Goal: Information Seeking & Learning: Learn about a topic

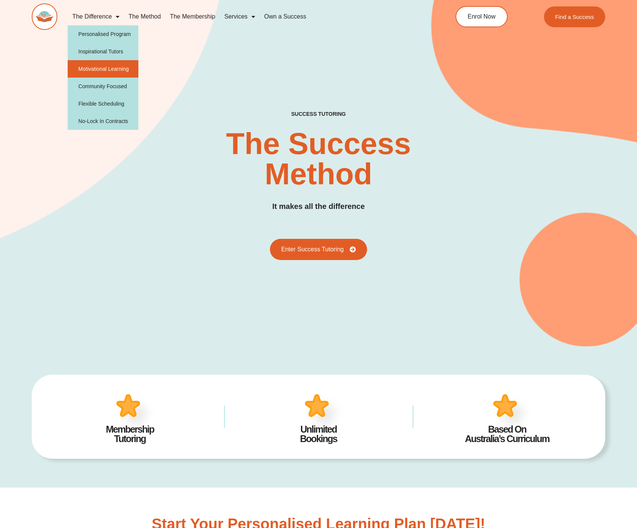
click at [103, 66] on link "Motivational Learning" at bounding box center [103, 68] width 71 height 17
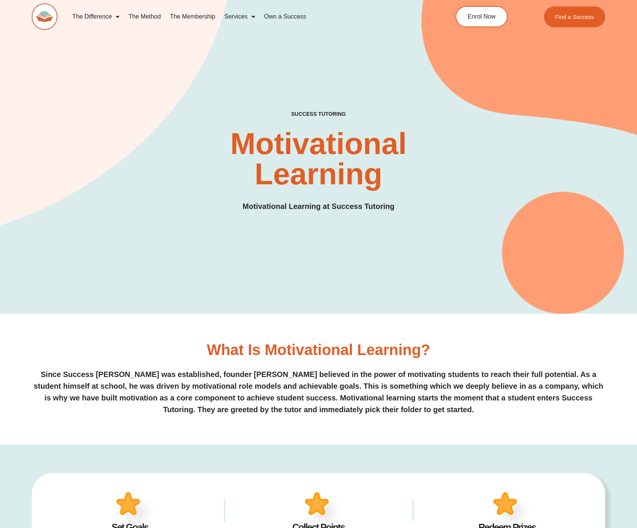
click at [102, 215] on div "SUCCESS TUTORING​ Motivational Learning Motivational Learning at Success Tutori…" at bounding box center [319, 169] width 574 height 116
click at [147, 17] on link "The Method" at bounding box center [144, 16] width 41 height 17
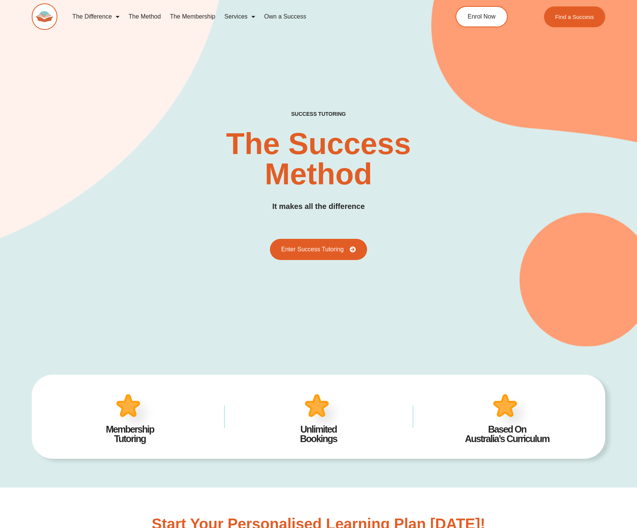
click at [247, 203] on div "SUCCESS TUTORING​ The Success Method It makes all the difference Enter Success …" at bounding box center [319, 185] width 574 height 149
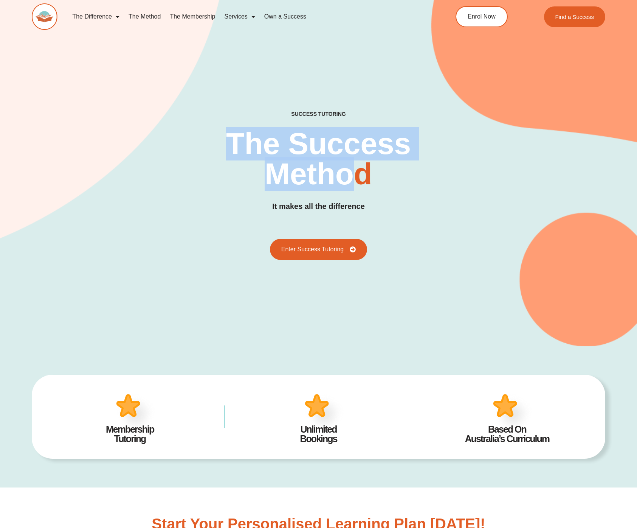
drag, startPoint x: 207, startPoint y: 110, endPoint x: 367, endPoint y: 173, distance: 172.5
click at [362, 174] on div "SUCCESS TUTORING​ The Success Method It makes all the difference Enter Success …" at bounding box center [319, 159] width 574 height 373
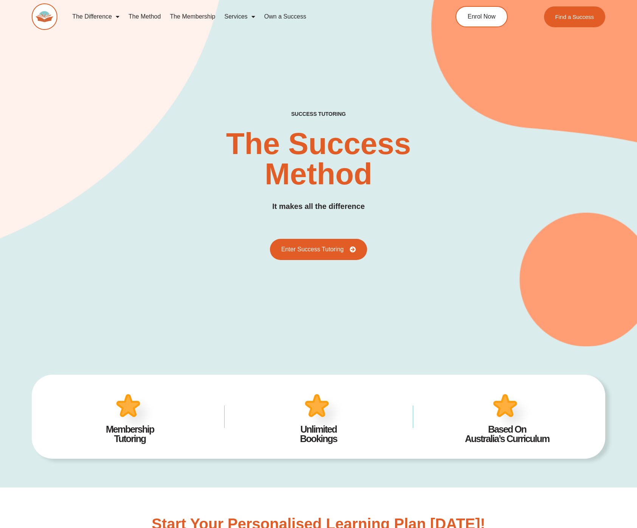
click at [367, 173] on h2 "The Success Method" at bounding box center [318, 159] width 259 height 61
click at [252, 197] on div "SUCCESS TUTORING​ The Success Method It makes all the difference Enter Success …" at bounding box center [319, 185] width 574 height 149
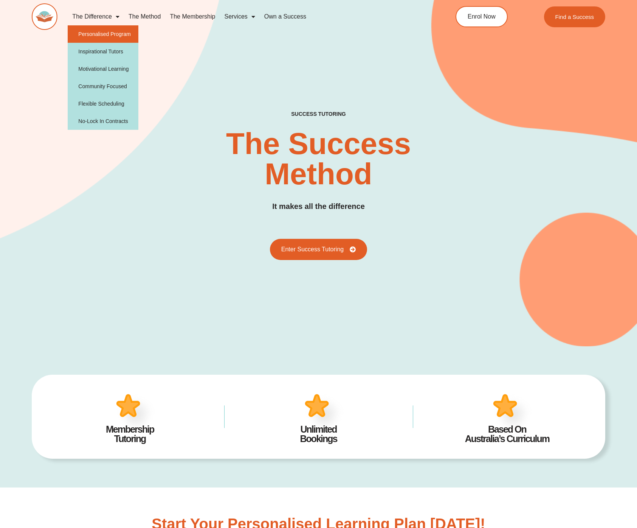
click at [110, 38] on link "Personalised Program" at bounding box center [103, 33] width 71 height 17
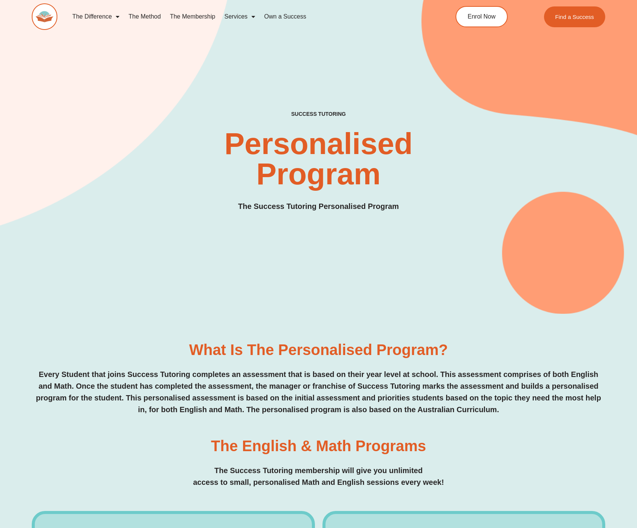
click at [135, 60] on div "SUCCESS TUTORING​ Personalised Program The Success Tutoring Personalised Program" at bounding box center [319, 143] width 574 height 340
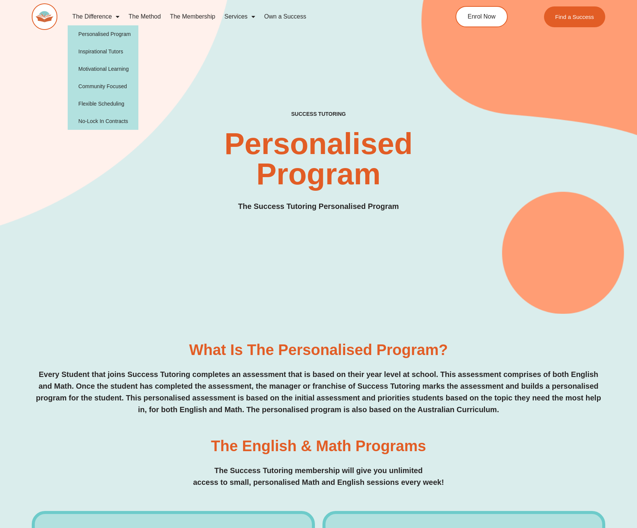
click at [106, 13] on link "The Difference" at bounding box center [96, 16] width 56 height 17
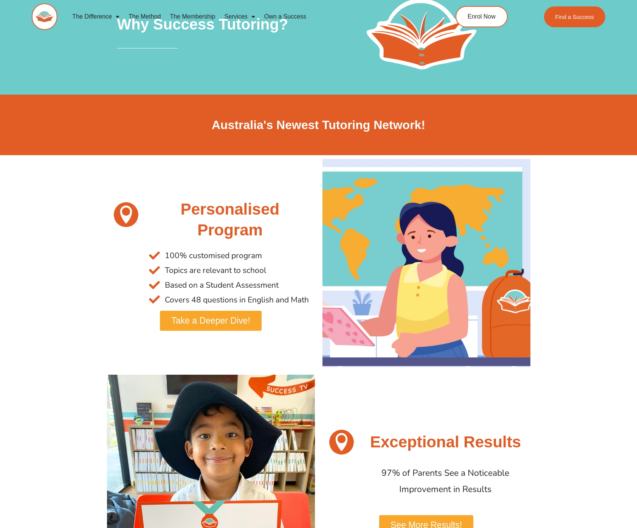
click at [118, 146] on div "Australia's Newest Tutoring Network!" at bounding box center [318, 125] width 431 height 61
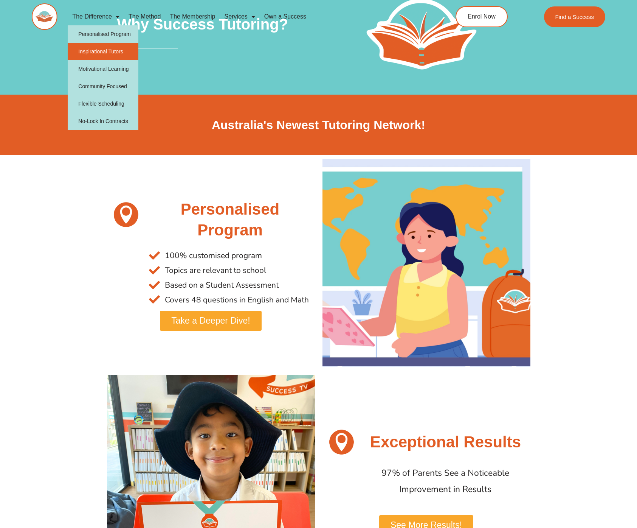
click at [98, 43] on link "Inspirational Tutors" at bounding box center [103, 51] width 71 height 17
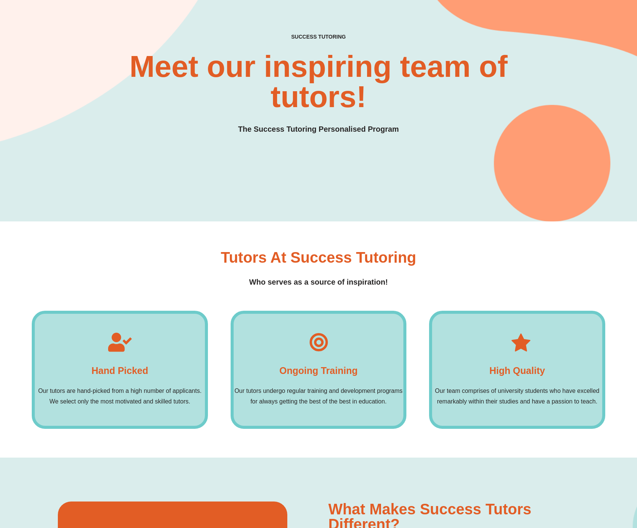
scroll to position [160, 0]
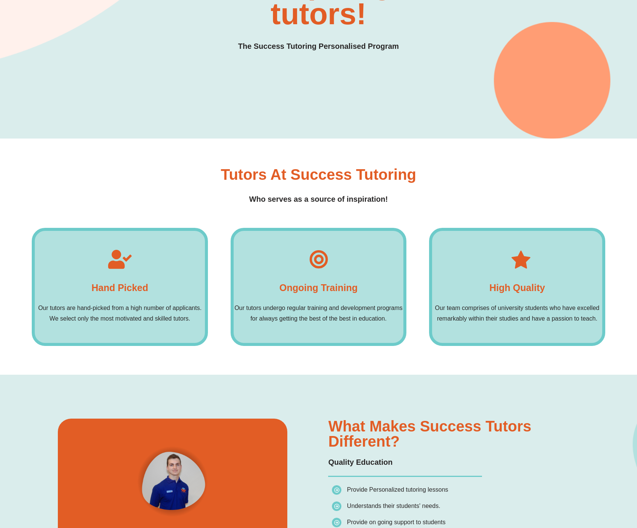
click at [121, 200] on div "Tutors at Success tutoring Who serves as a source of inspiration!" at bounding box center [319, 186] width 574 height 38
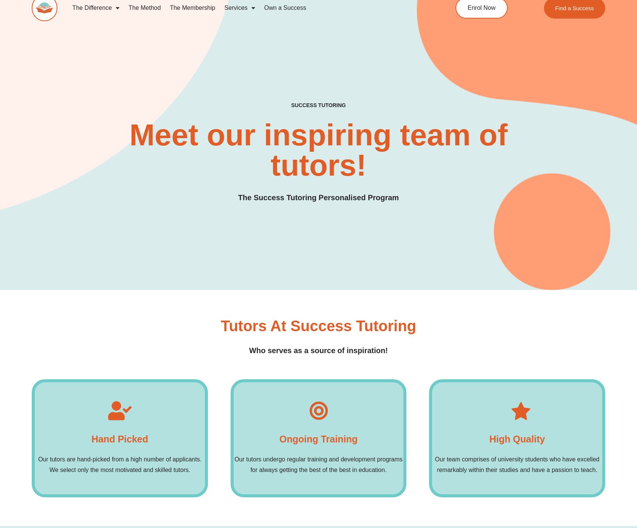
scroll to position [0, 0]
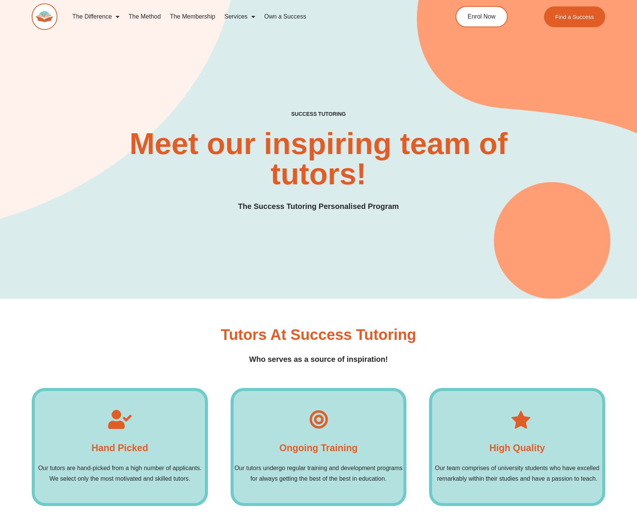
drag, startPoint x: 134, startPoint y: 202, endPoint x: 142, endPoint y: 197, distance: 8.6
click at [135, 201] on div "SUCCESS TUTORING​ Meet our inspiring team of tutors! The Success Tutoring Perso…" at bounding box center [319, 161] width 574 height 101
click at [268, 164] on h2 "Meet our inspiring team of tutors!" at bounding box center [318, 159] width 384 height 61
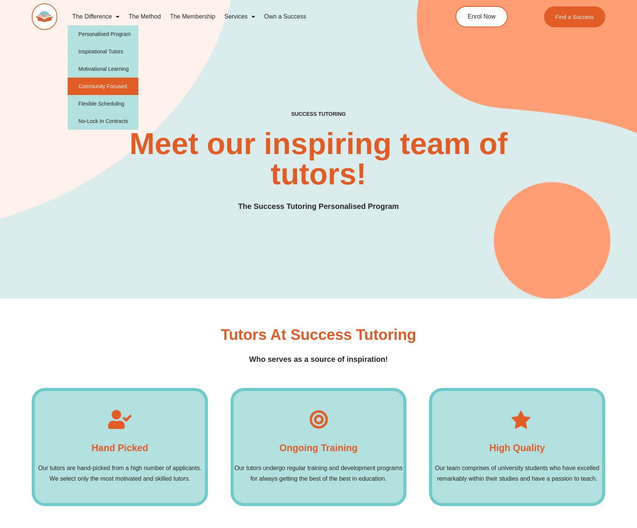
click at [102, 84] on link "Community Focused" at bounding box center [103, 86] width 71 height 17
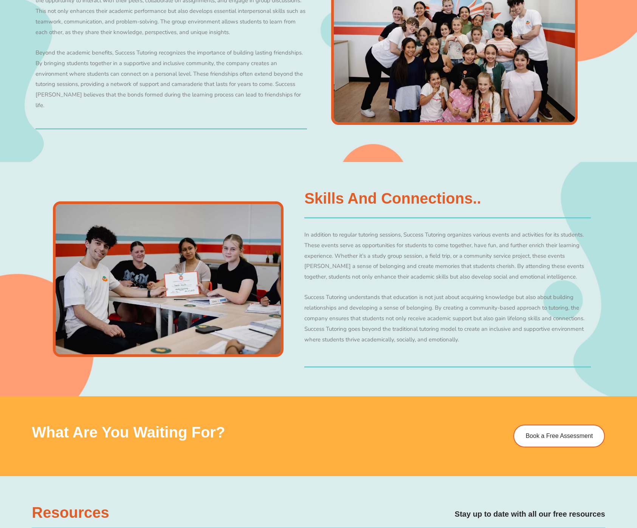
scroll to position [449, 0]
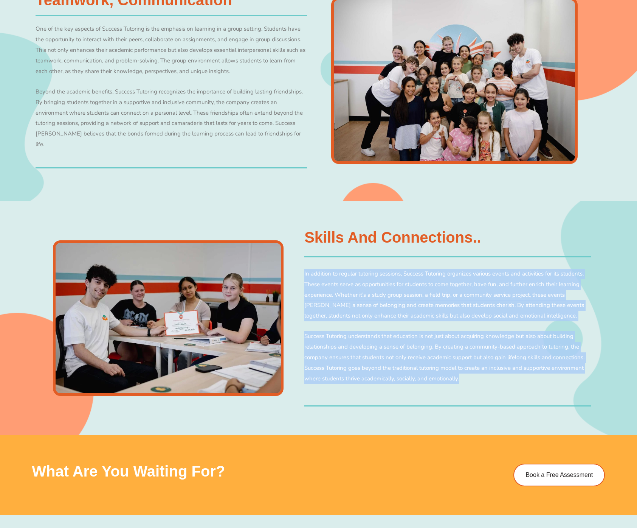
drag, startPoint x: 511, startPoint y: 378, endPoint x: 309, endPoint y: 236, distance: 247.4
click at [311, 240] on div "Skills and connections.. In addition to regular tutoring sessions, Success Tuto…" at bounding box center [447, 318] width 287 height 177
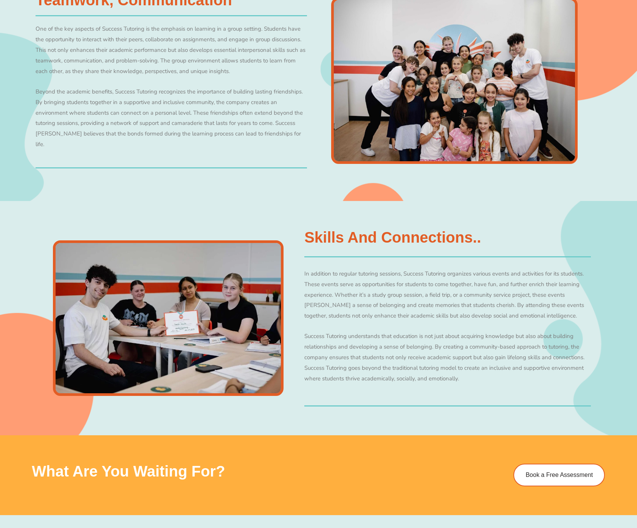
click at [296, 219] on div "Skills and connections.. In addition to regular tutoring sessions, Success Tuto…" at bounding box center [319, 318] width 574 height 234
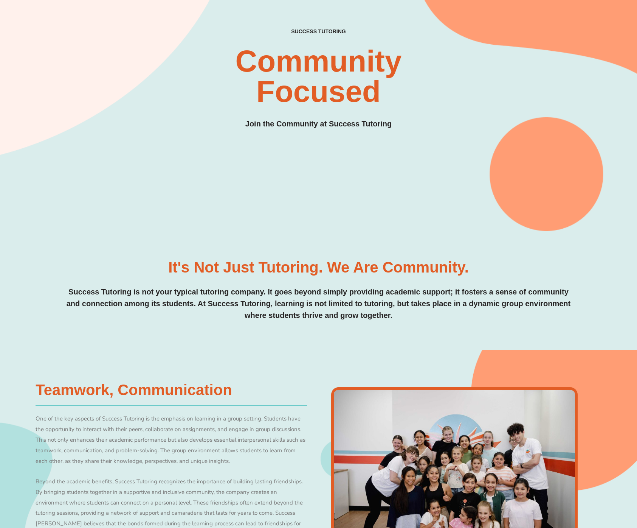
scroll to position [39, 0]
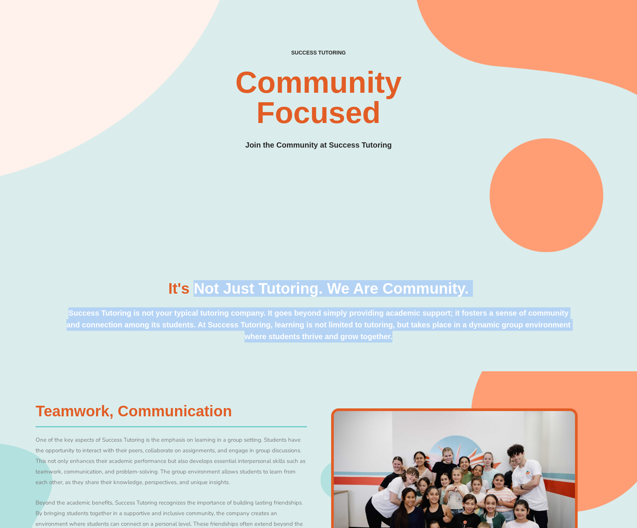
drag, startPoint x: 208, startPoint y: 293, endPoint x: 455, endPoint y: 346, distance: 252.5
click at [446, 345] on div "It's Not Just Tutoring. We are Community. Success Tutoring is not your typical …" at bounding box center [319, 311] width 574 height 119
click at [455, 346] on div "It's Not Just Tutoring. We are Community. Success Tutoring is not your typical …" at bounding box center [319, 311] width 574 height 119
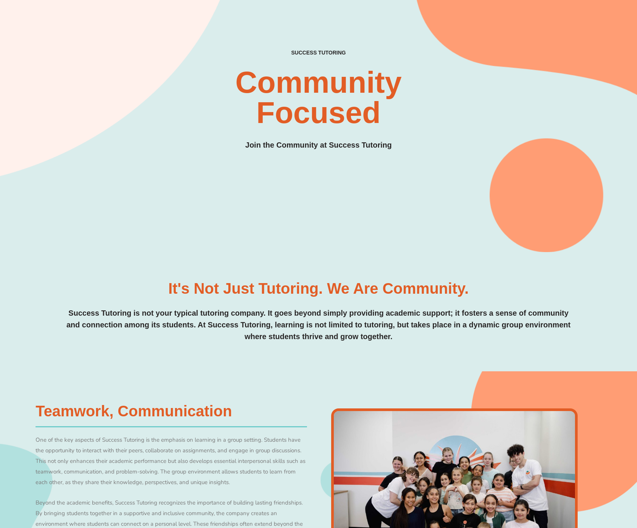
click at [207, 202] on div "SUCCESS TUTORING​ Community Focused Join the Community at Success Tutoring" at bounding box center [319, 93] width 574 height 317
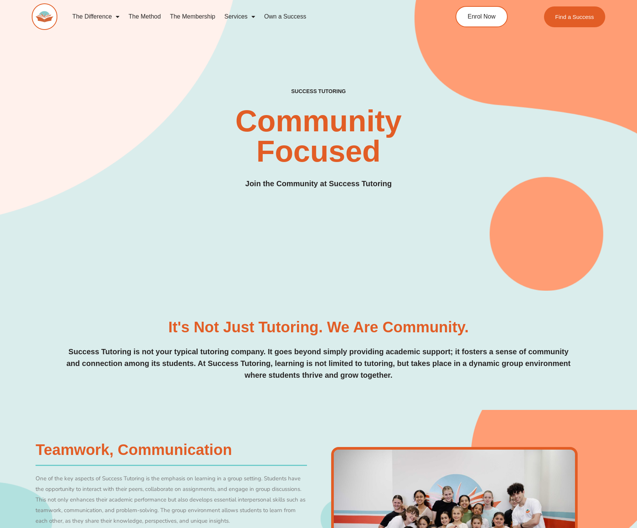
click at [238, 188] on div "SUCCESS TUTORING​ Community Focused Join the Community at Success Tutoring" at bounding box center [319, 146] width 574 height 116
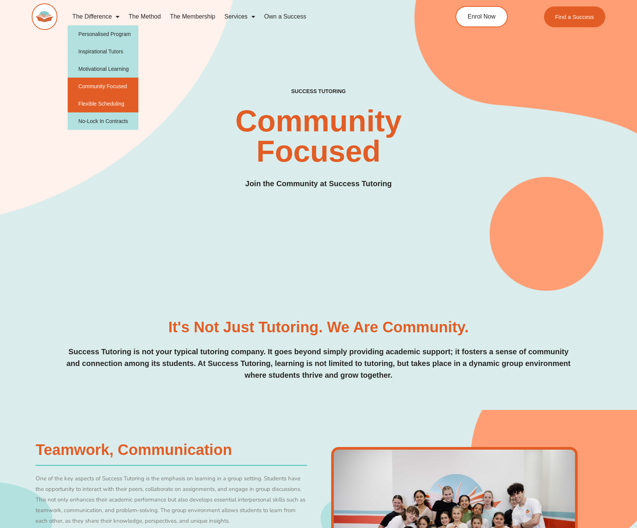
click at [106, 102] on link "Flexible Scheduling" at bounding box center [103, 103] width 71 height 17
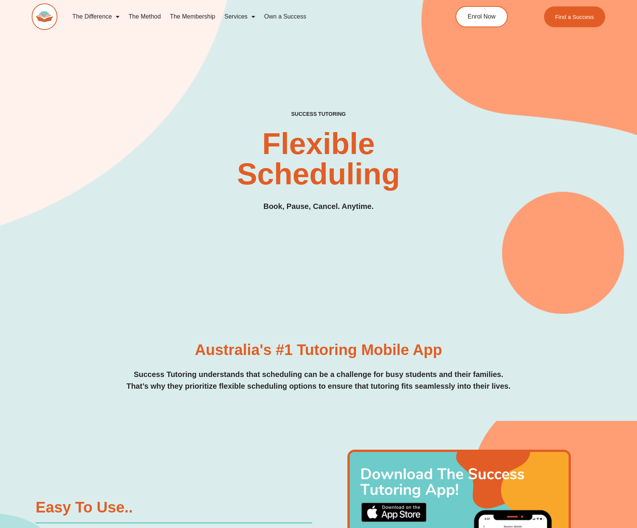
click at [309, 269] on div "SUCCESS TUTORING​ Flexible Scheduling Book, Pause, Cancel. Anytime." at bounding box center [319, 143] width 574 height 340
